Goal: Task Accomplishment & Management: Use online tool/utility

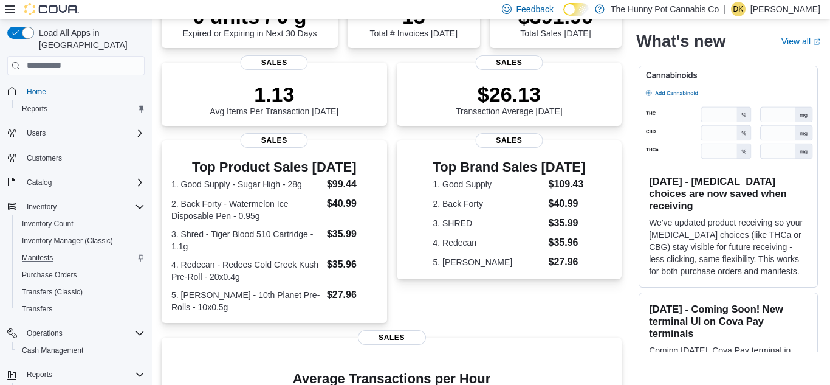
scroll to position [54, 0]
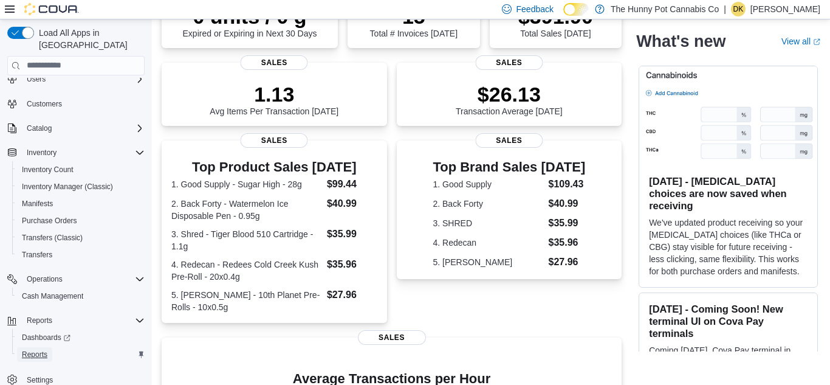
click at [36, 349] on span "Reports" at bounding box center [35, 354] width 26 height 10
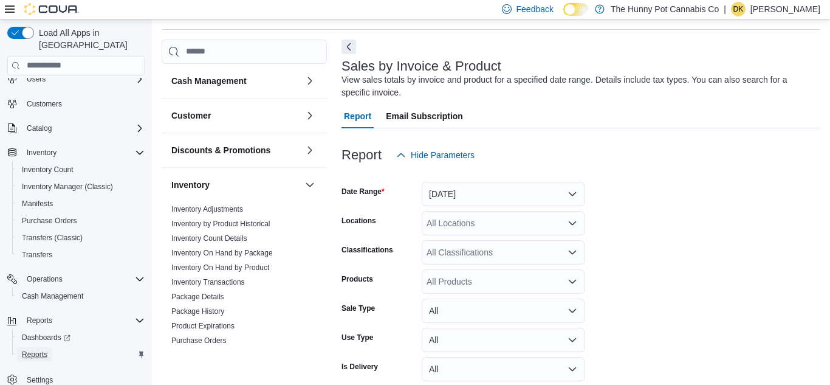
scroll to position [41, 0]
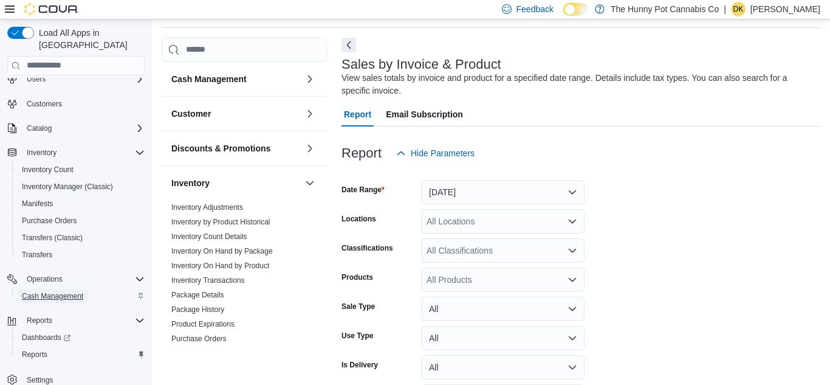
click at [51, 291] on span "Cash Management" at bounding box center [52, 296] width 61 height 10
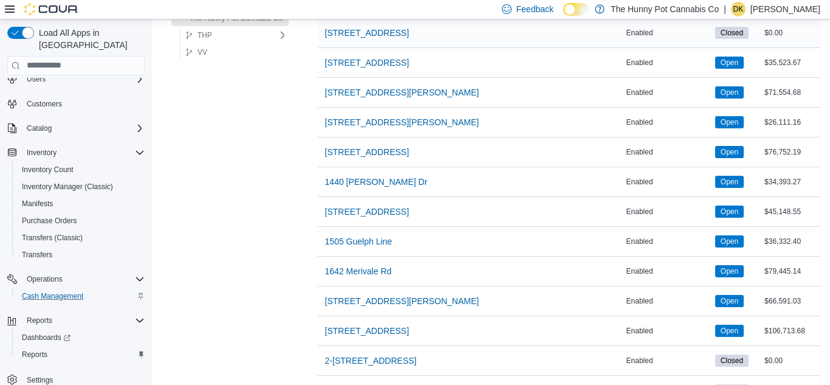
scroll to position [257, 0]
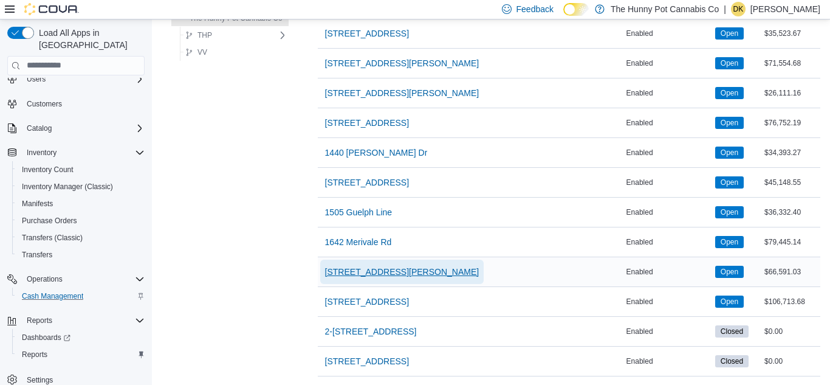
click at [372, 276] on span "[STREET_ADDRESS][PERSON_NAME]" at bounding box center [402, 272] width 154 height 12
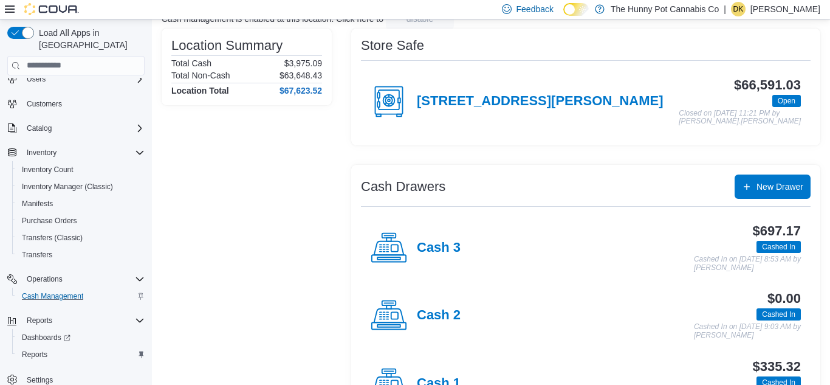
click at [433, 250] on h4 "Cash 3" at bounding box center [439, 248] width 44 height 16
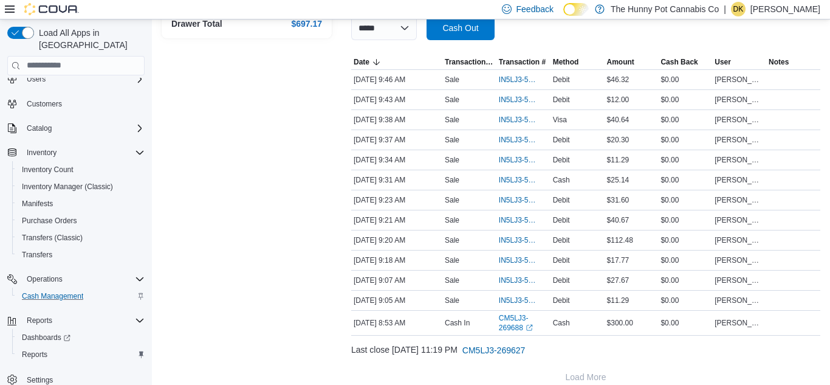
scroll to position [229, 0]
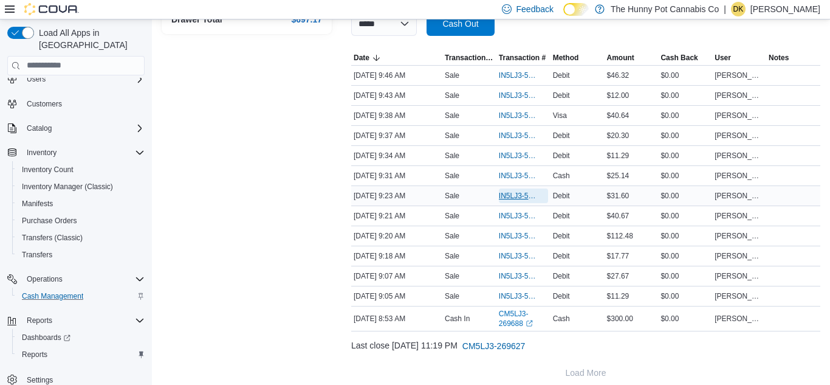
click at [504, 195] on span "IN5LJ3-5952556" at bounding box center [517, 196] width 37 height 10
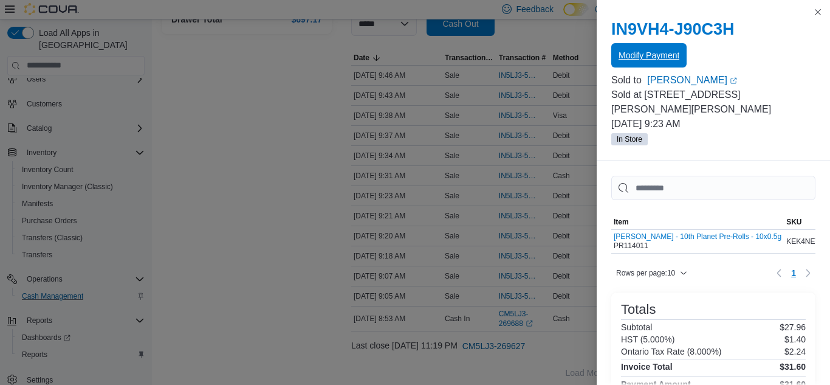
click at [653, 52] on span "Modify Payment" at bounding box center [649, 55] width 61 height 12
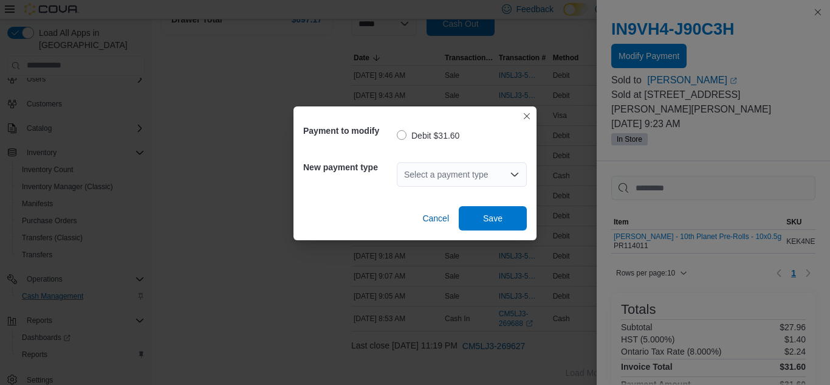
click at [467, 180] on div "Select a payment type" at bounding box center [462, 174] width 130 height 24
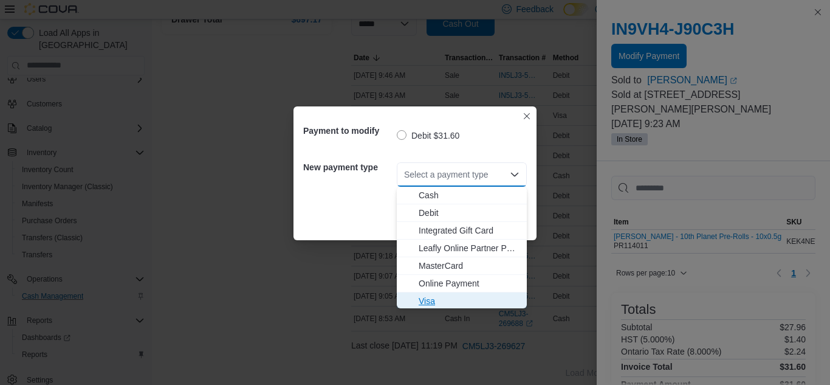
click at [435, 304] on span "Visa" at bounding box center [469, 301] width 101 height 12
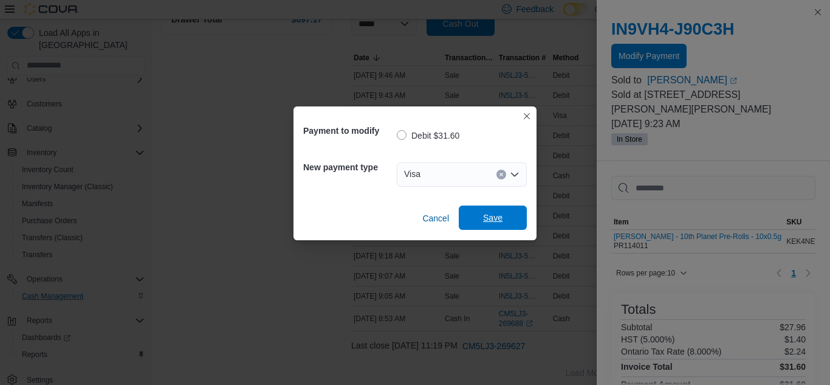
click at [481, 218] on span "Save" at bounding box center [492, 217] width 53 height 24
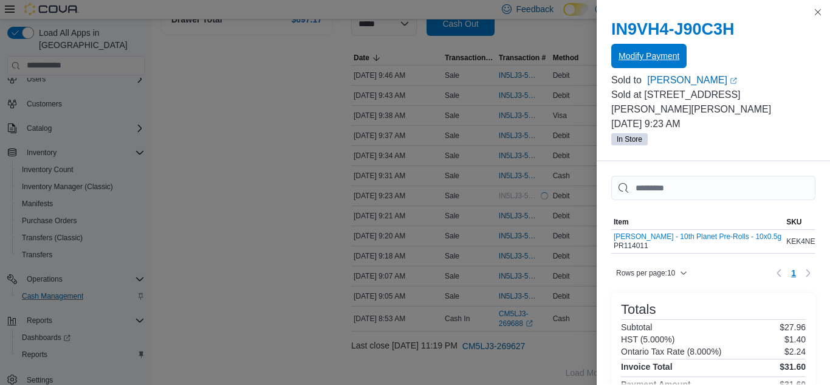
scroll to position [0, 0]
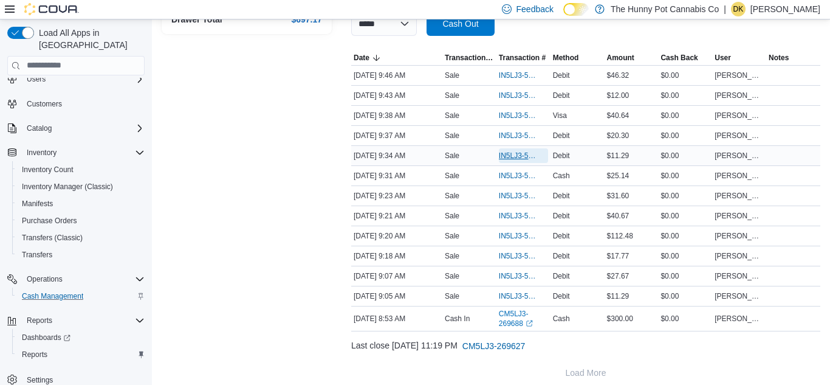
click at [518, 154] on span "IN5LJ3-5952589" at bounding box center [517, 156] width 37 height 10
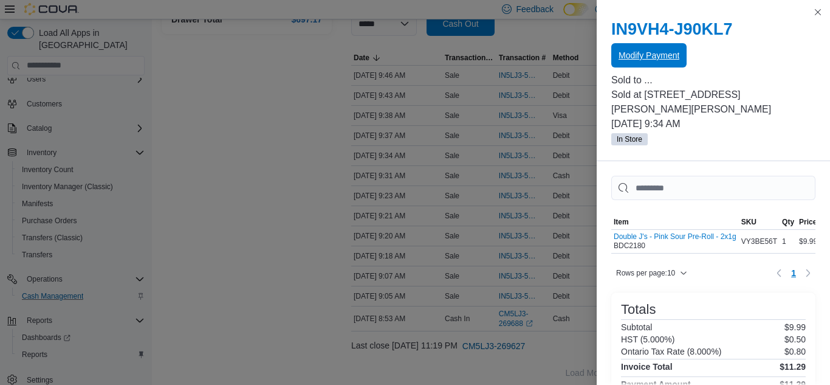
click at [642, 52] on span "Modify Payment" at bounding box center [649, 55] width 61 height 12
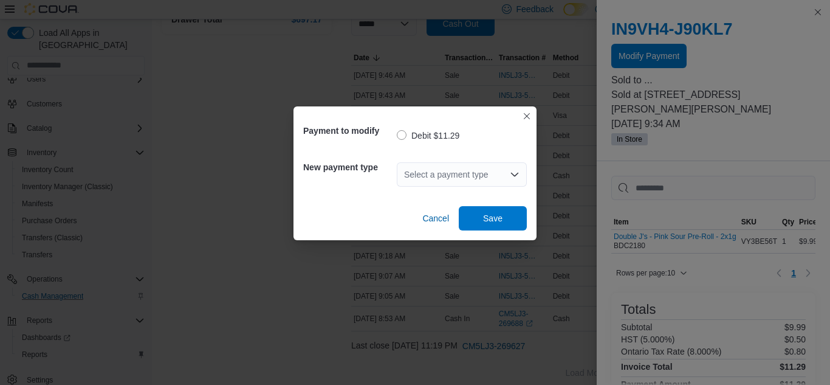
click at [472, 172] on div "Select a payment type" at bounding box center [462, 174] width 130 height 24
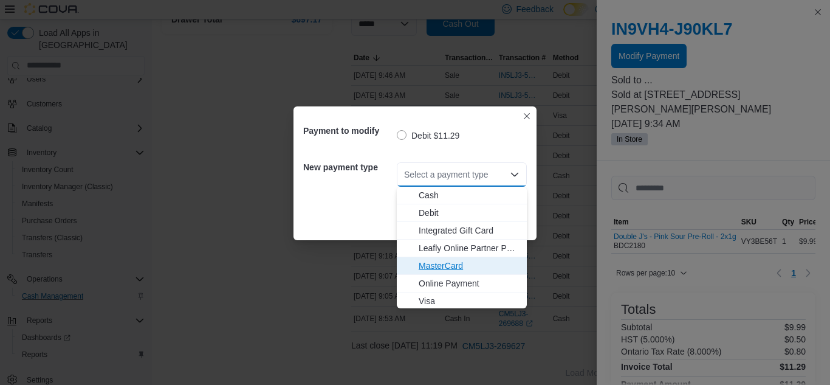
click at [455, 264] on span "MasterCard" at bounding box center [469, 266] width 101 height 12
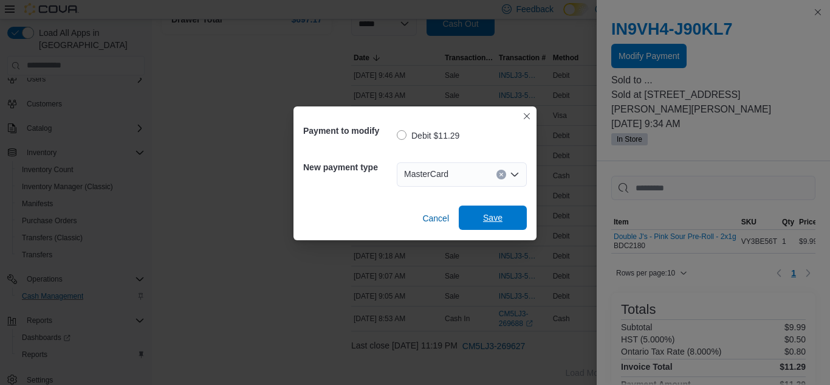
click at [487, 221] on span "Save" at bounding box center [492, 217] width 19 height 12
